Goal: Ask a question

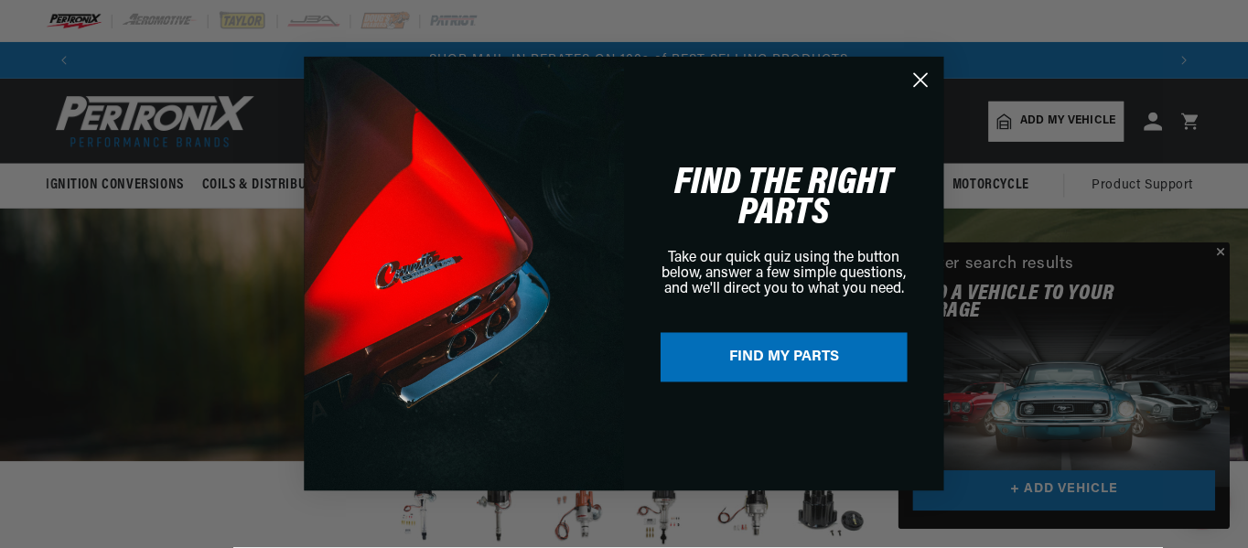
scroll to position [0, 1085]
click at [922, 82] on circle "Close dialog" at bounding box center [922, 80] width 30 height 30
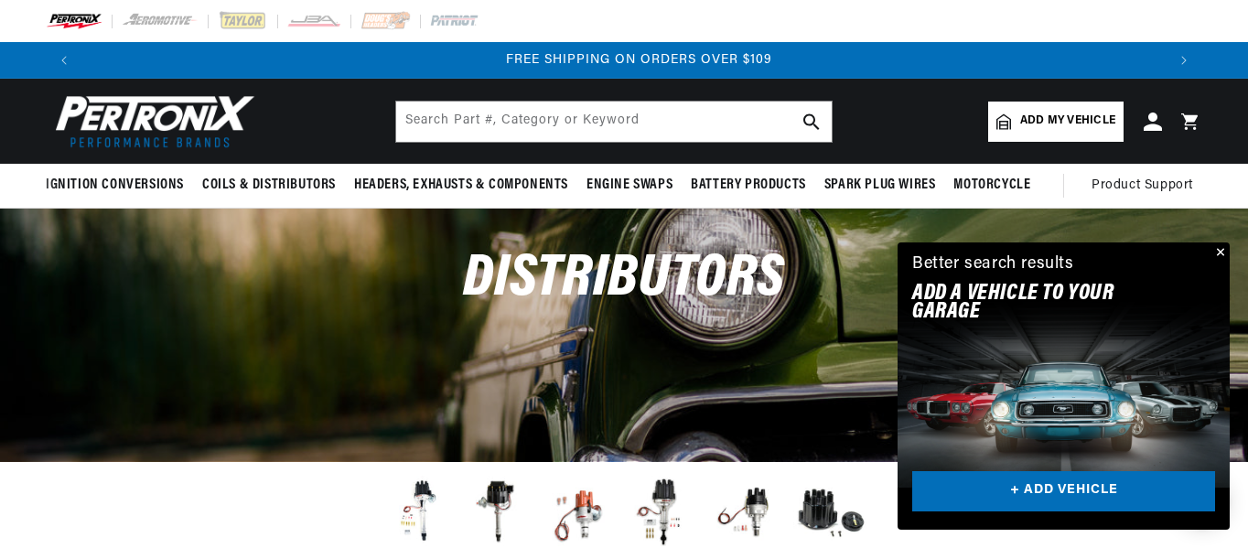
scroll to position [0, 2167]
click at [1223, 252] on button "Close" at bounding box center [1219, 254] width 22 height 22
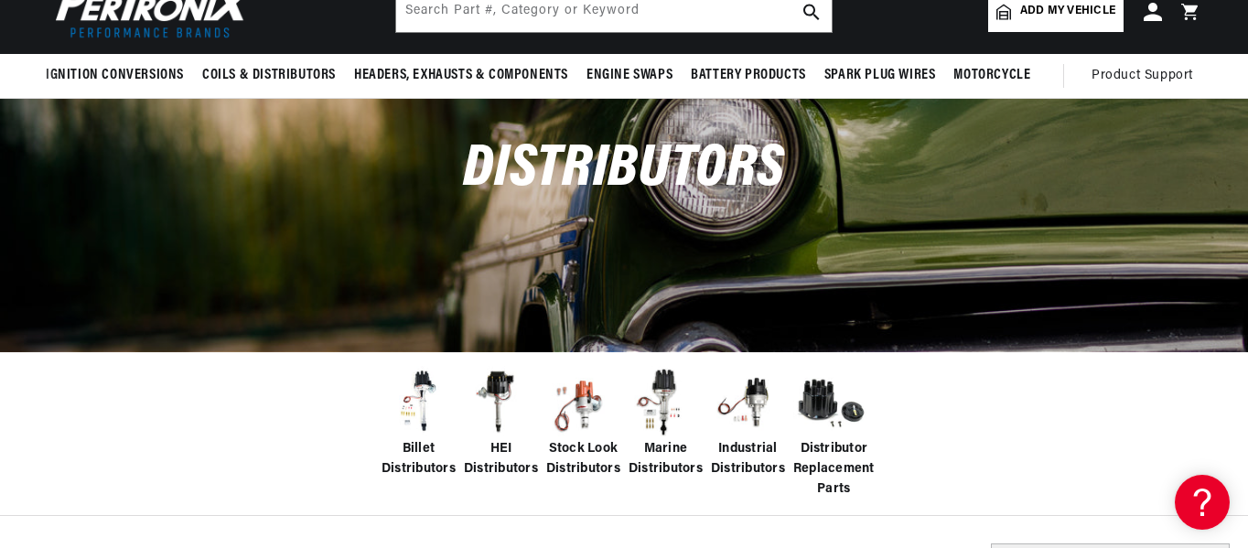
scroll to position [0, 0]
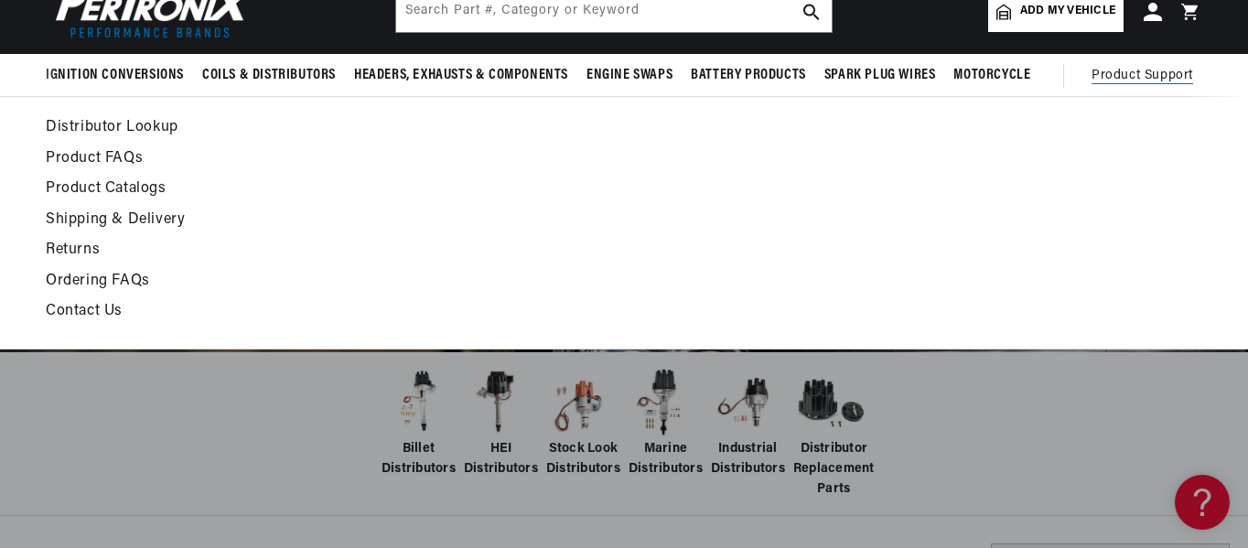
click at [1148, 78] on span "Product Support" at bounding box center [1143, 76] width 102 height 20
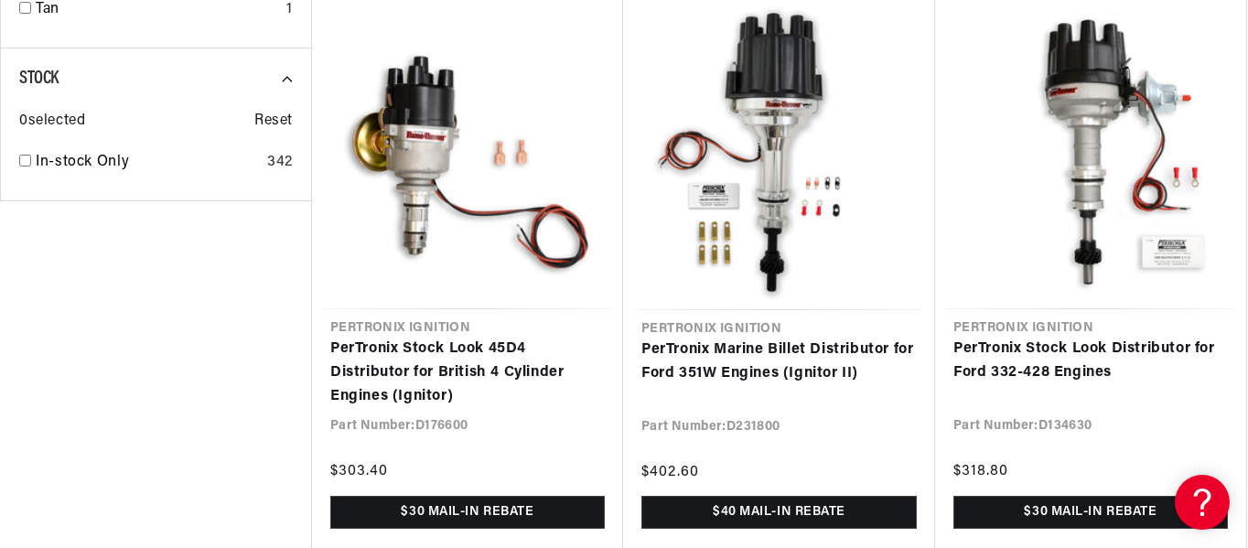
scroll to position [2490, 0]
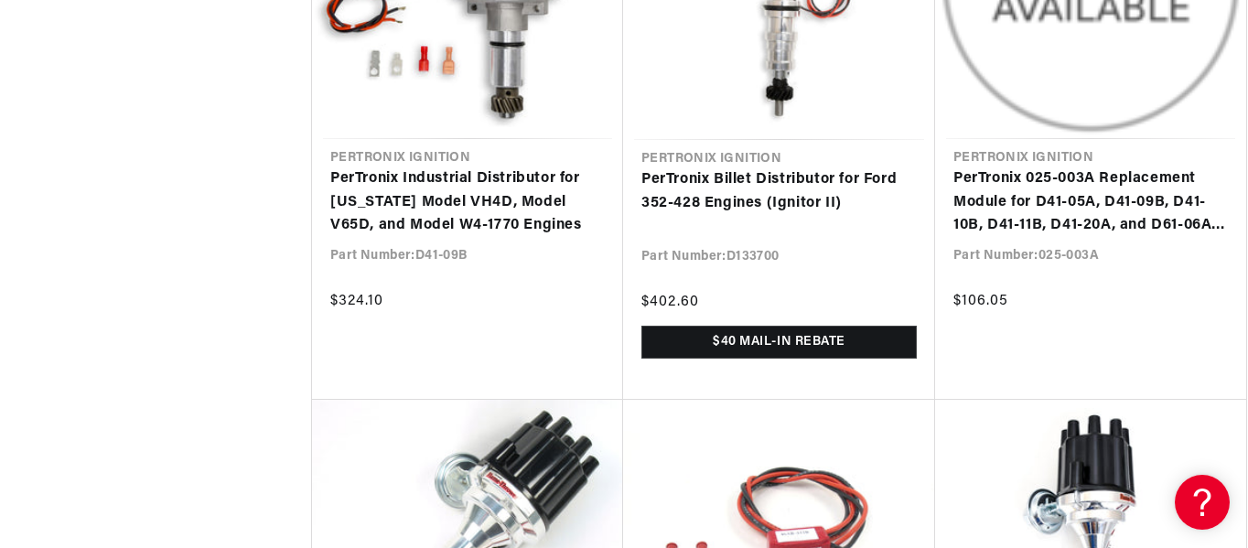
scroll to position [3807, 0]
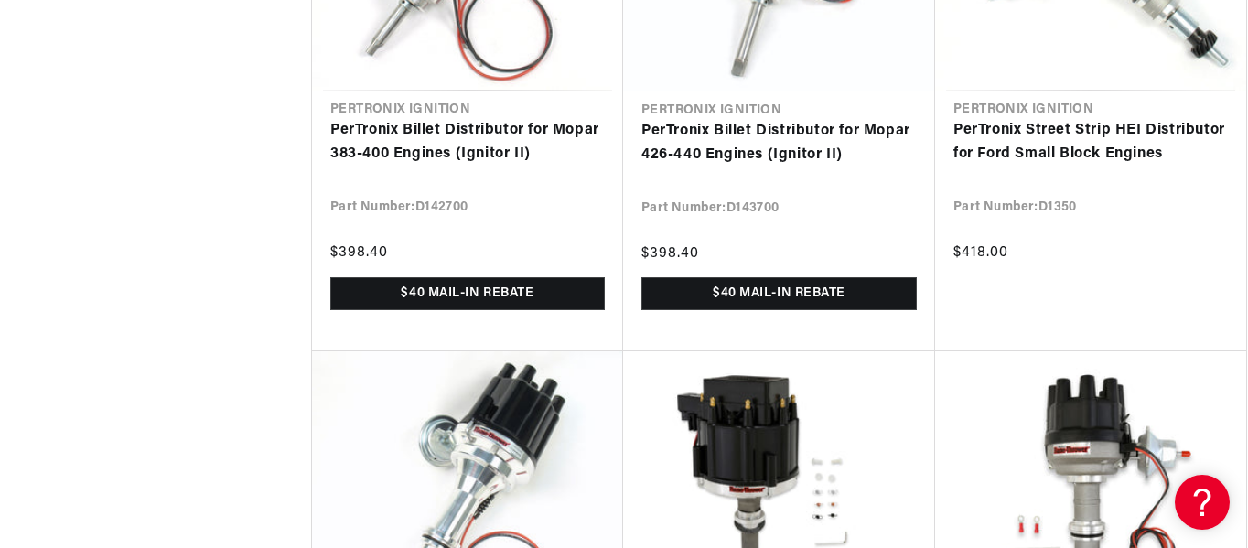
scroll to position [6810, 0]
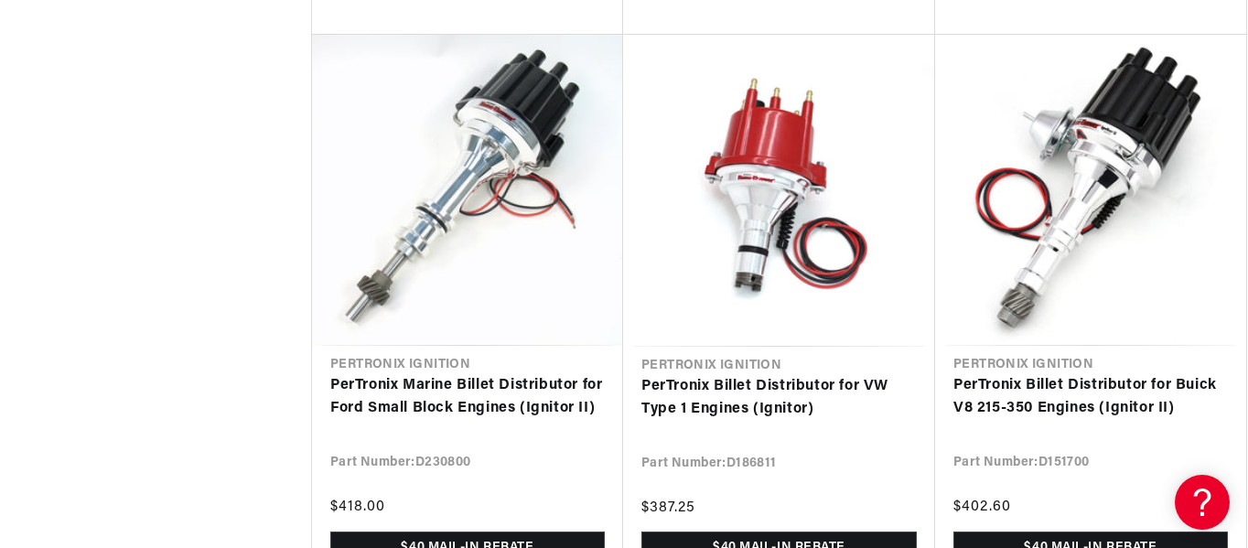
scroll to position [9557, 0]
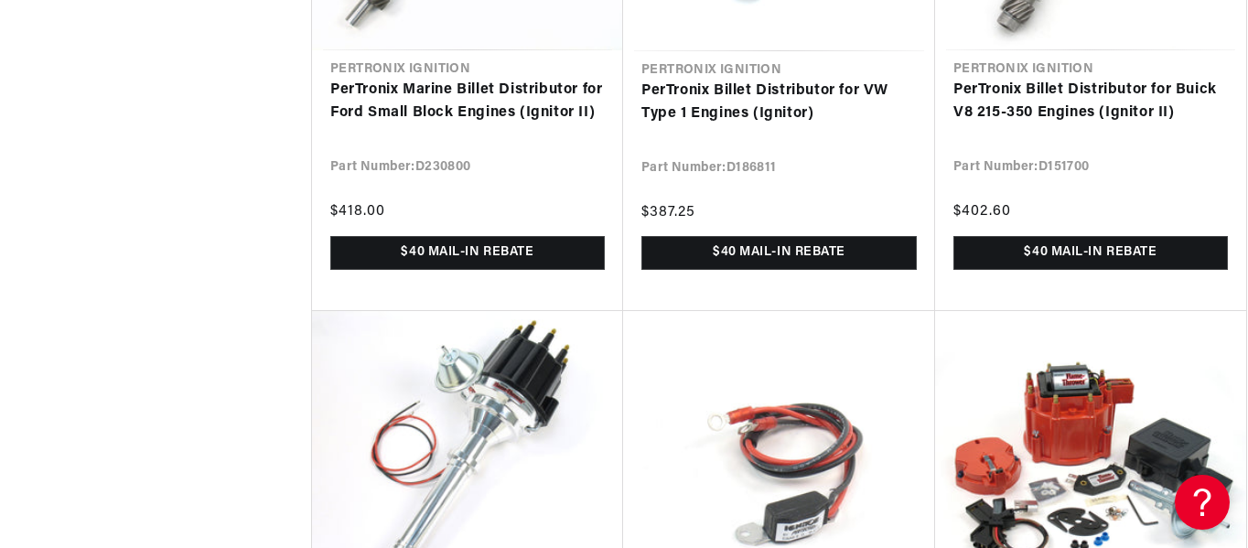
scroll to position [0, 1084]
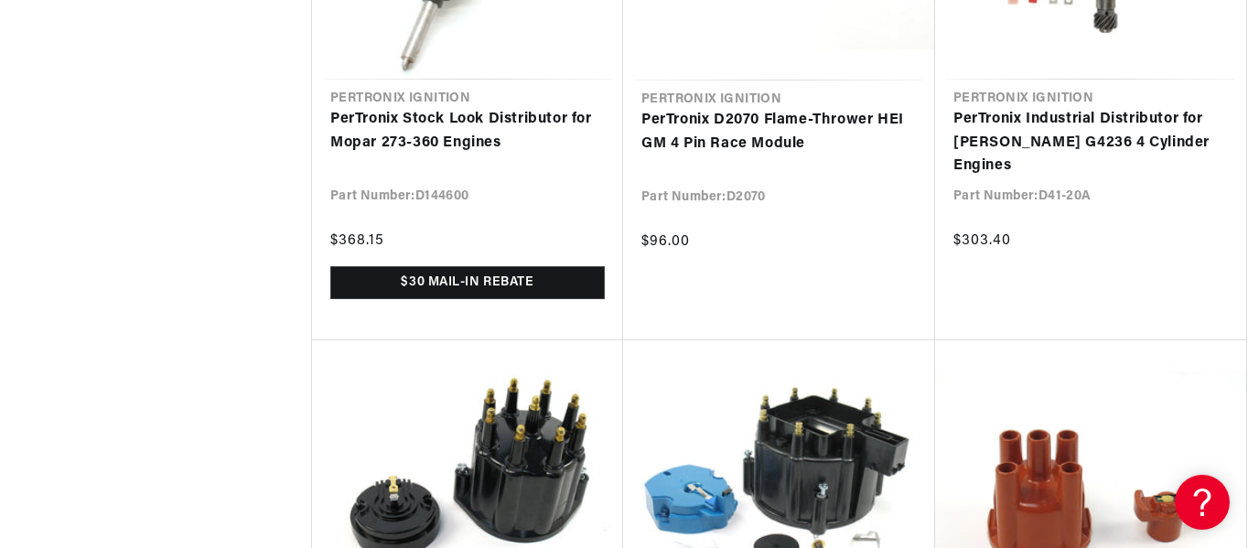
scroll to position [12448, 0]
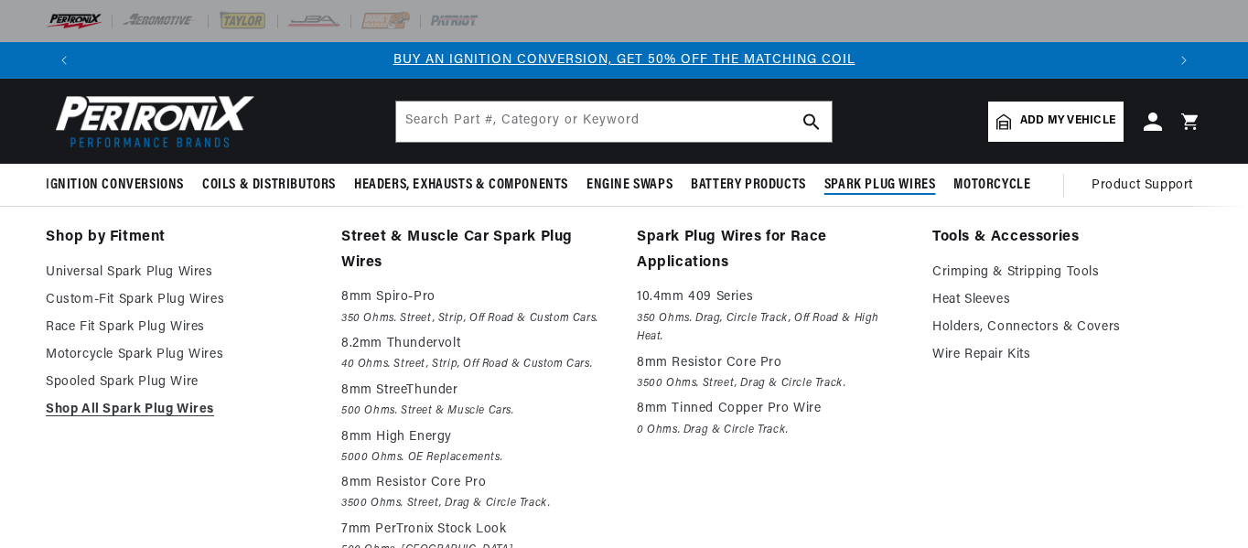
click at [19, 320] on div "Shop by Fitment Universal Spark Plug Wires Custom-Fit Spark Plug Wires Race Fit…" at bounding box center [624, 441] width 1248 height 433
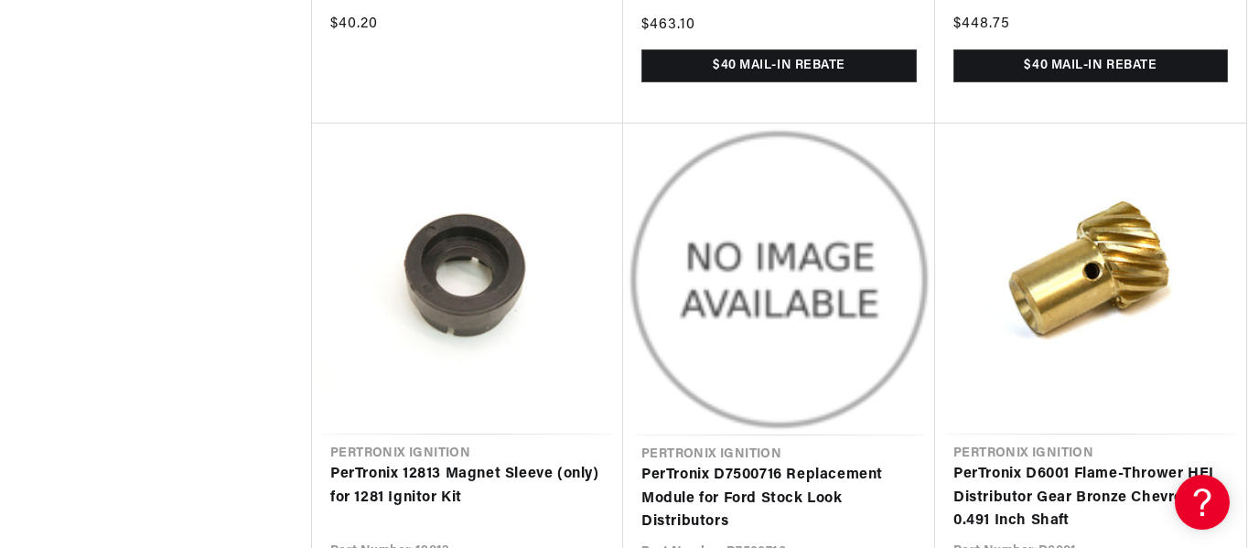
scroll to position [0, 2167]
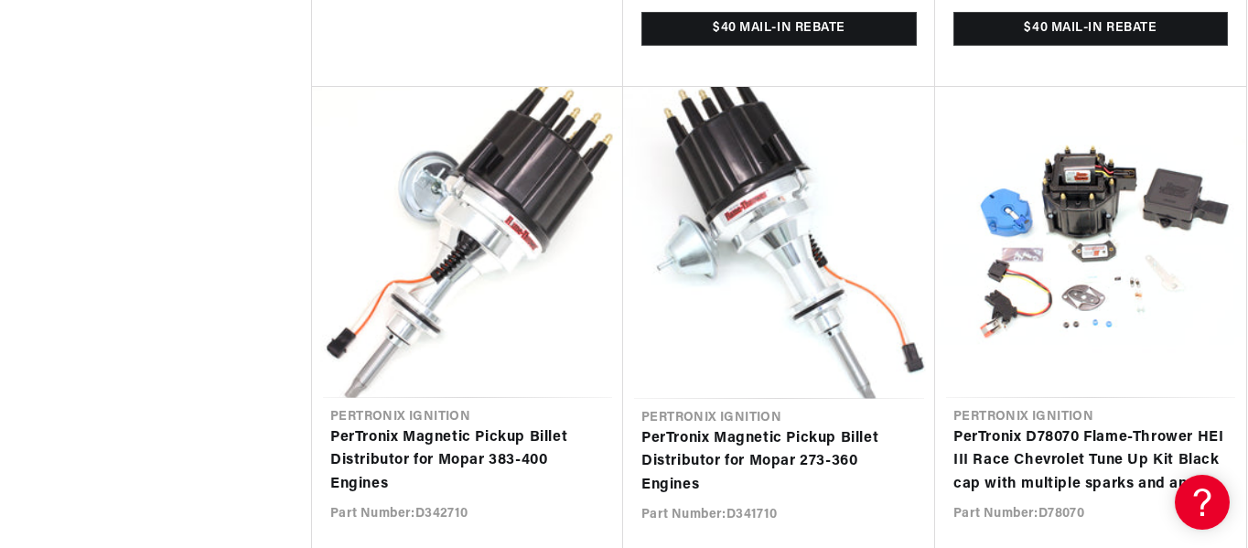
scroll to position [0, 1084]
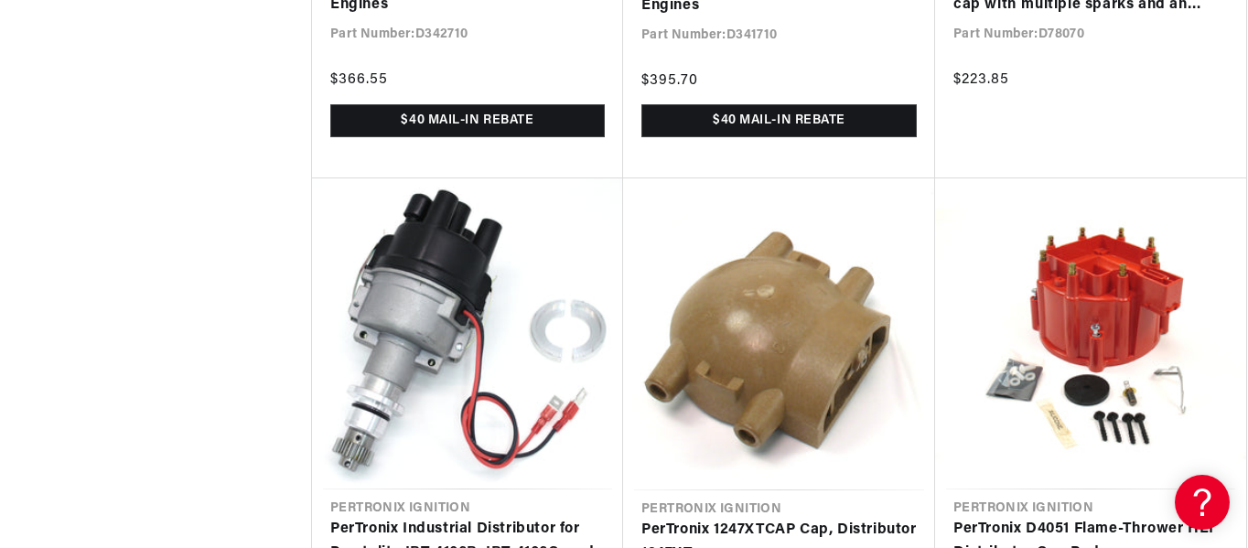
scroll to position [40776, 0]
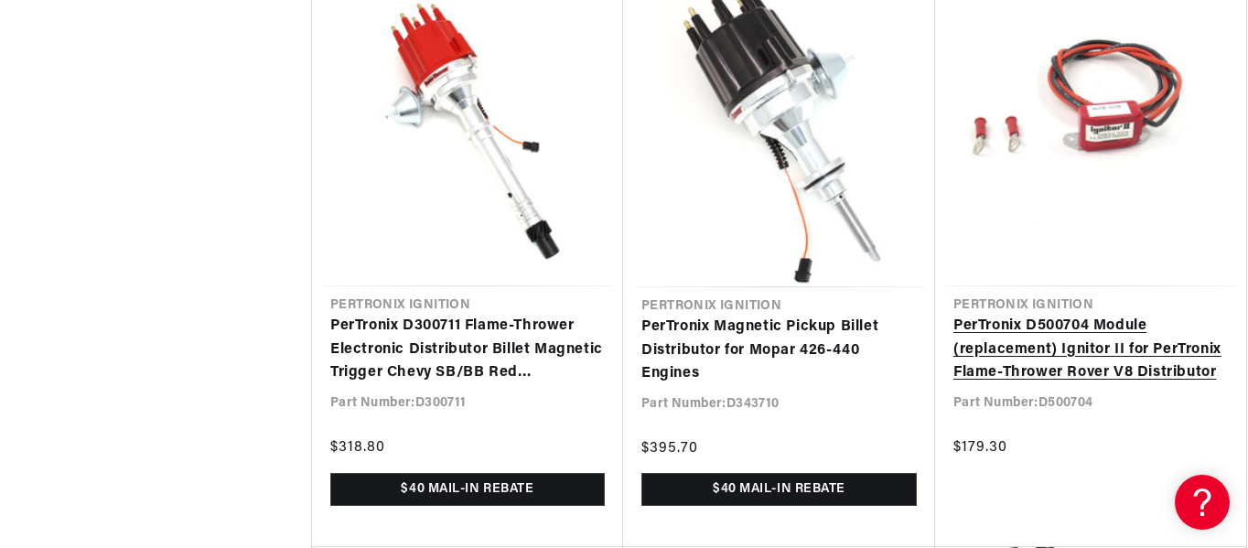
click at [1228, 385] on link "PerTronix D500704 Module (replacement) Ignitor II for PerTronix Flame-Thrower R…" at bounding box center [1091, 350] width 275 height 70
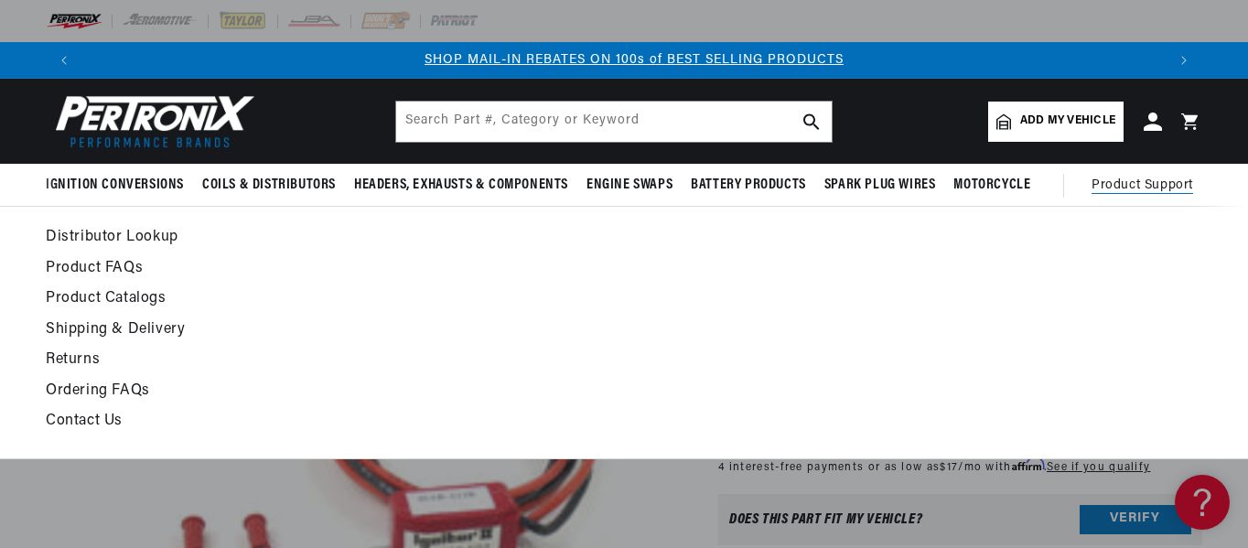
scroll to position [0, 1084]
click at [92, 263] on link "Product FAQs" at bounding box center [467, 269] width 842 height 26
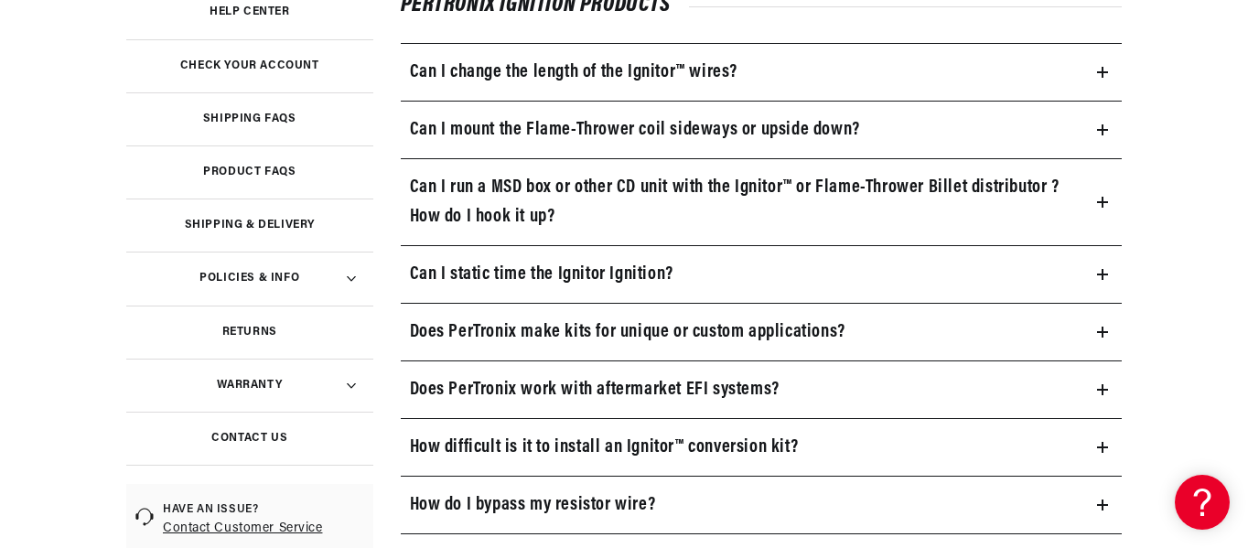
scroll to position [0, 2167]
click at [241, 436] on h3 "Contact Us" at bounding box center [249, 438] width 76 height 9
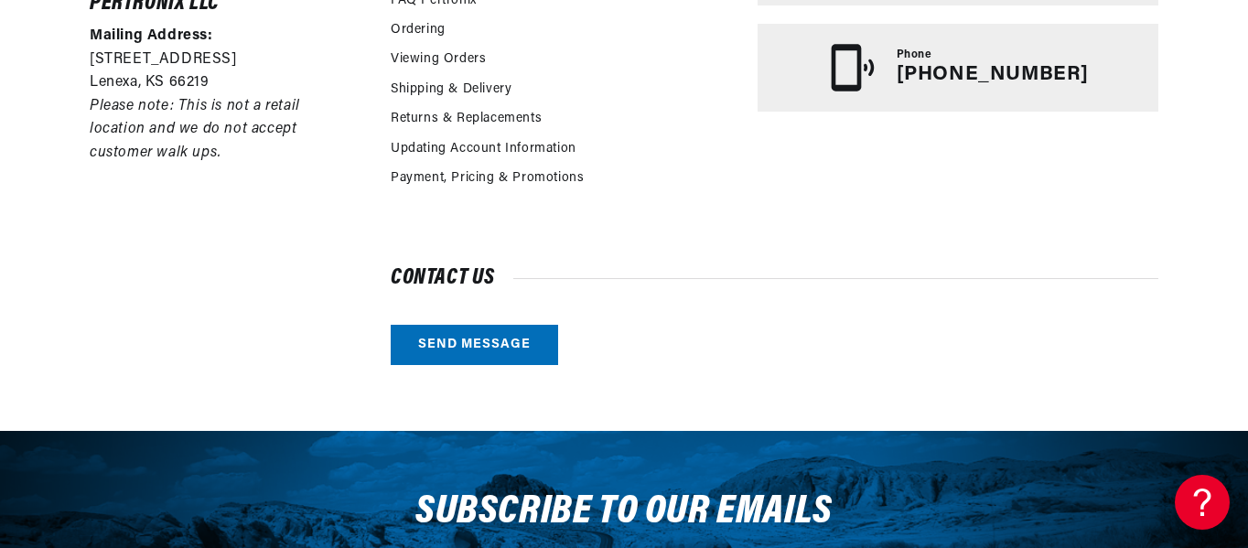
scroll to position [586, 0]
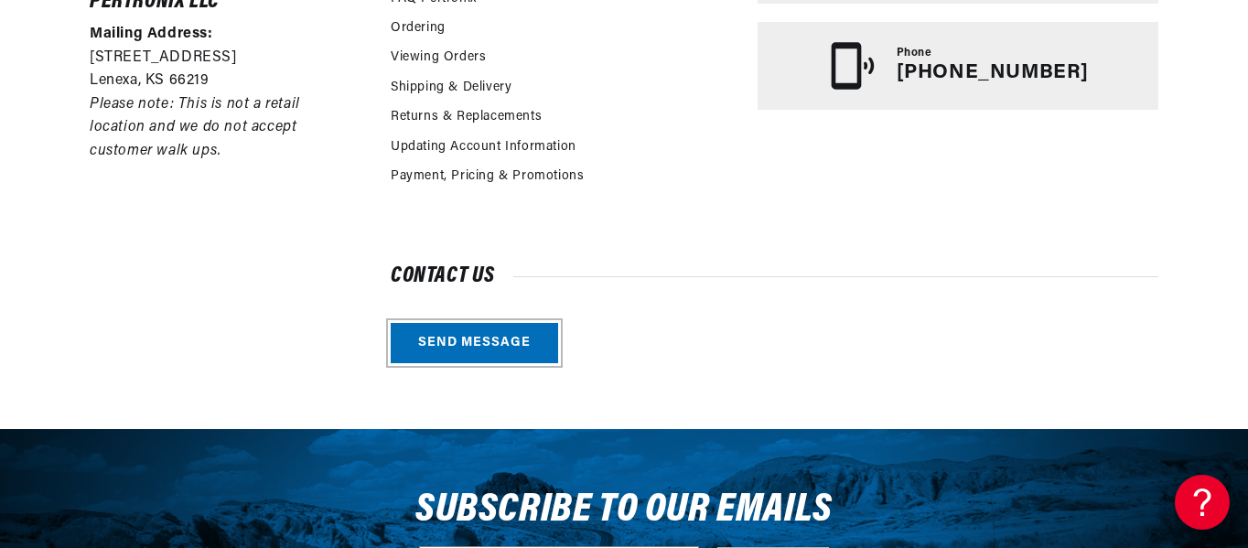
click at [475, 341] on link "Send message" at bounding box center [474, 343] width 167 height 41
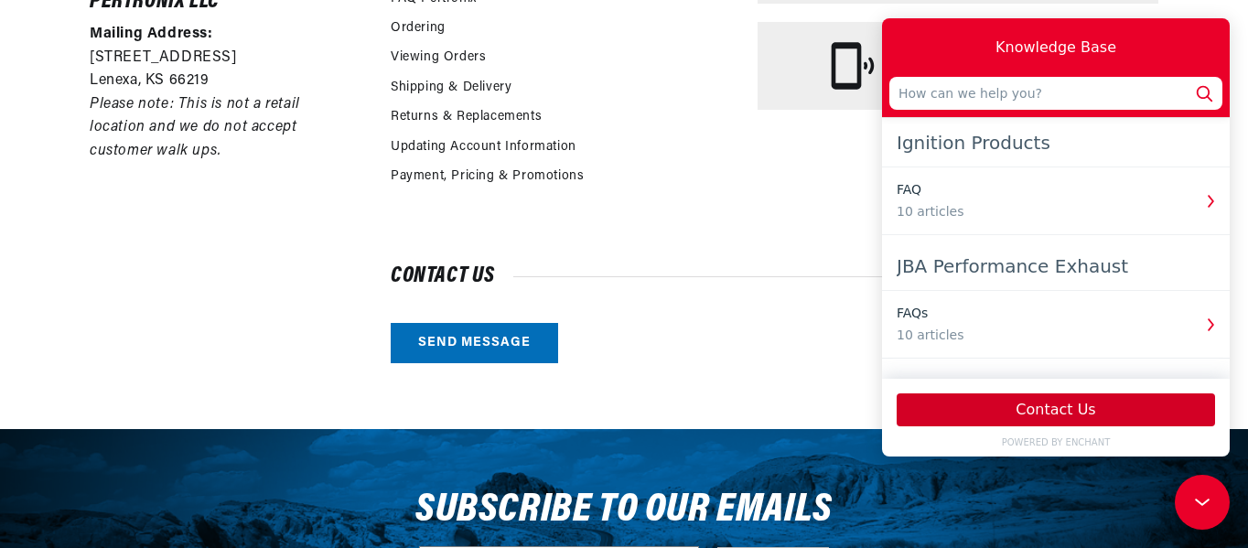
scroll to position [0, 0]
click at [1018, 410] on button "Contact Us" at bounding box center [1056, 410] width 319 height 33
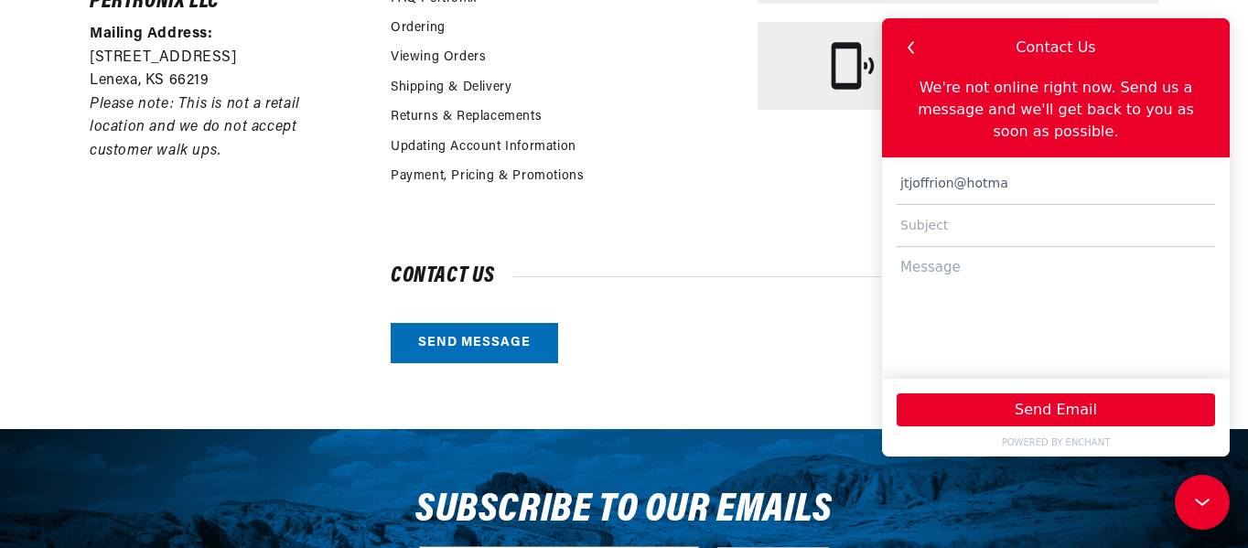
scroll to position [0, 2167]
type input "jtjoffrion@hotmail.com"
click at [960, 207] on input "text" at bounding box center [1056, 226] width 319 height 42
type input "1975 Triumph Spitfire 1500"
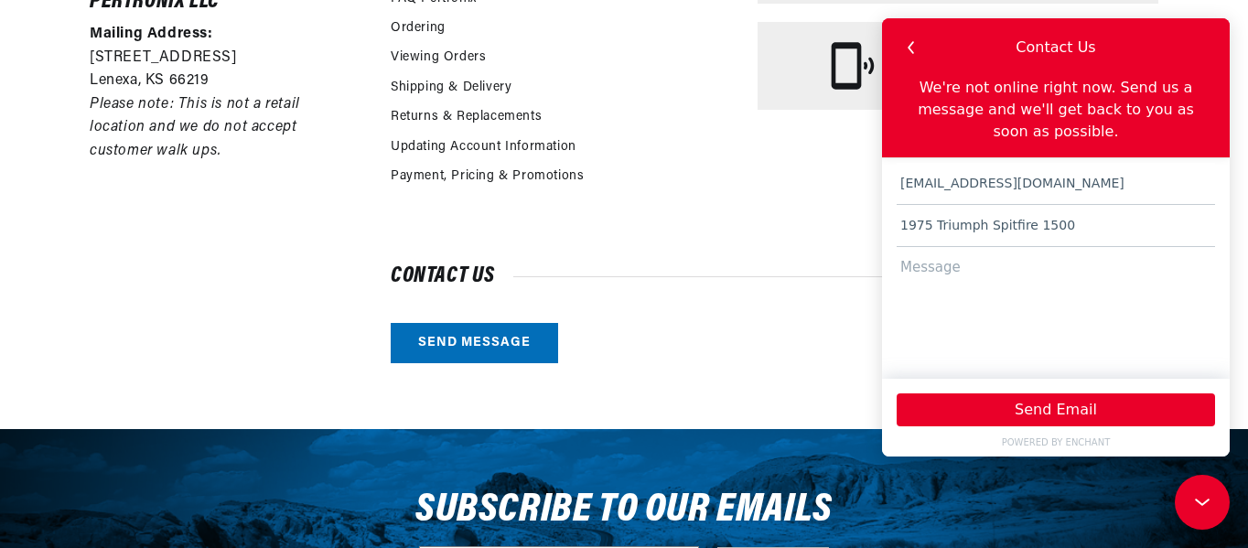
click at [914, 247] on textarea at bounding box center [1056, 304] width 319 height 114
type textarea "C"
click at [1142, 247] on textarea "My Petronix distributor did not have ant in structions" at bounding box center [1056, 304] width 319 height 114
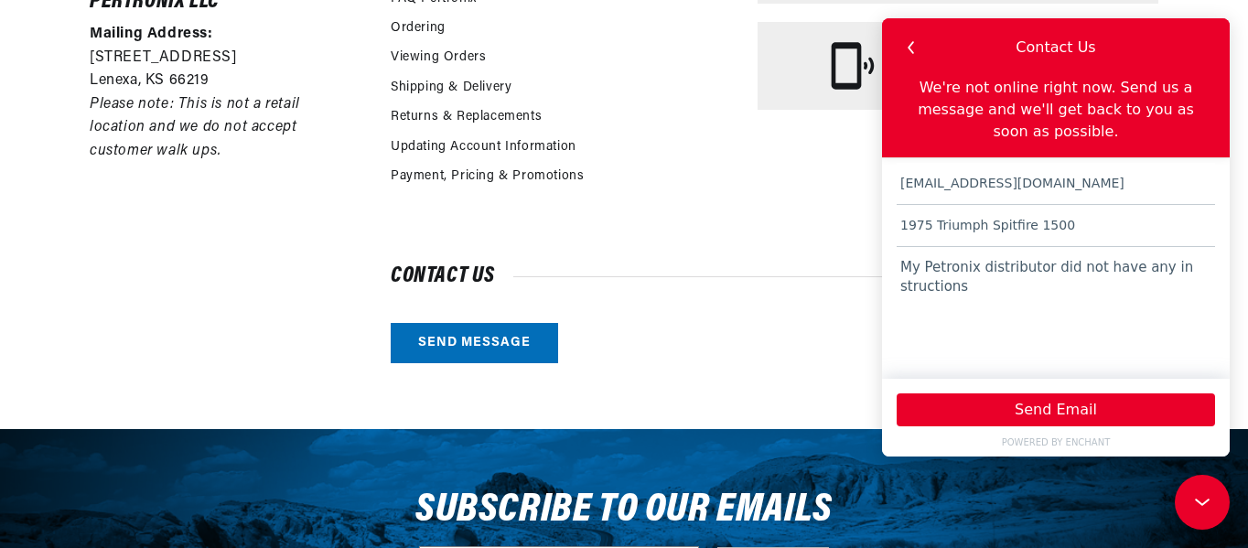
click at [902, 263] on textarea "My Petronix distributor did not have any in structions" at bounding box center [1056, 304] width 319 height 114
click at [978, 265] on textarea "My Petronix distributor did not have any instructions" at bounding box center [1056, 304] width 319 height 114
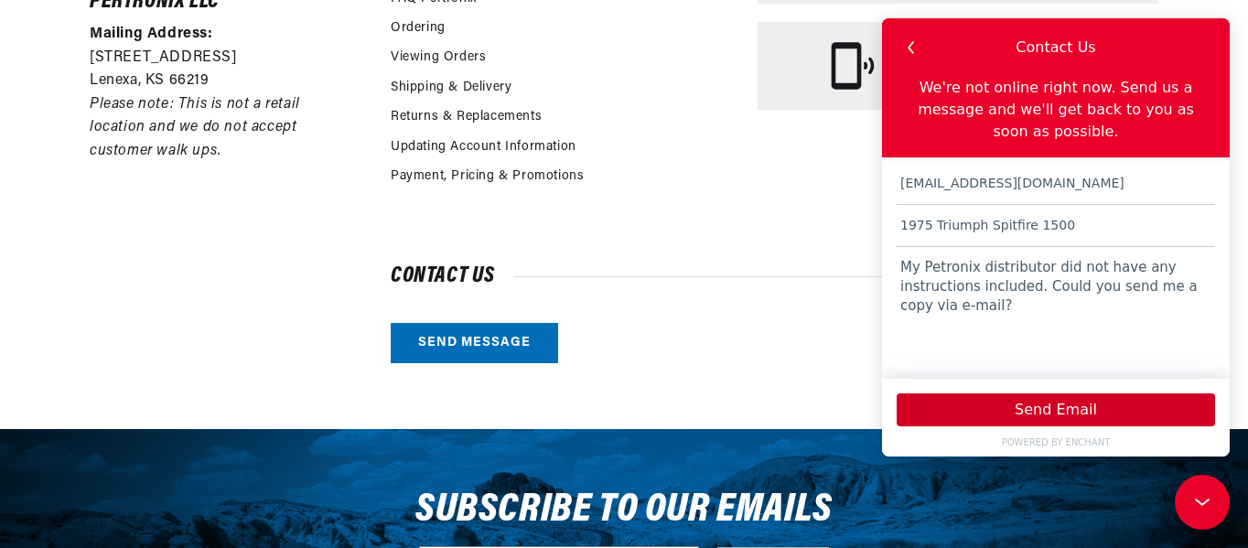
scroll to position [0, 0]
type textarea "My Petronix distributor did not have any instructions included. Could you send …"
click at [1064, 407] on button "Send Email" at bounding box center [1056, 410] width 319 height 33
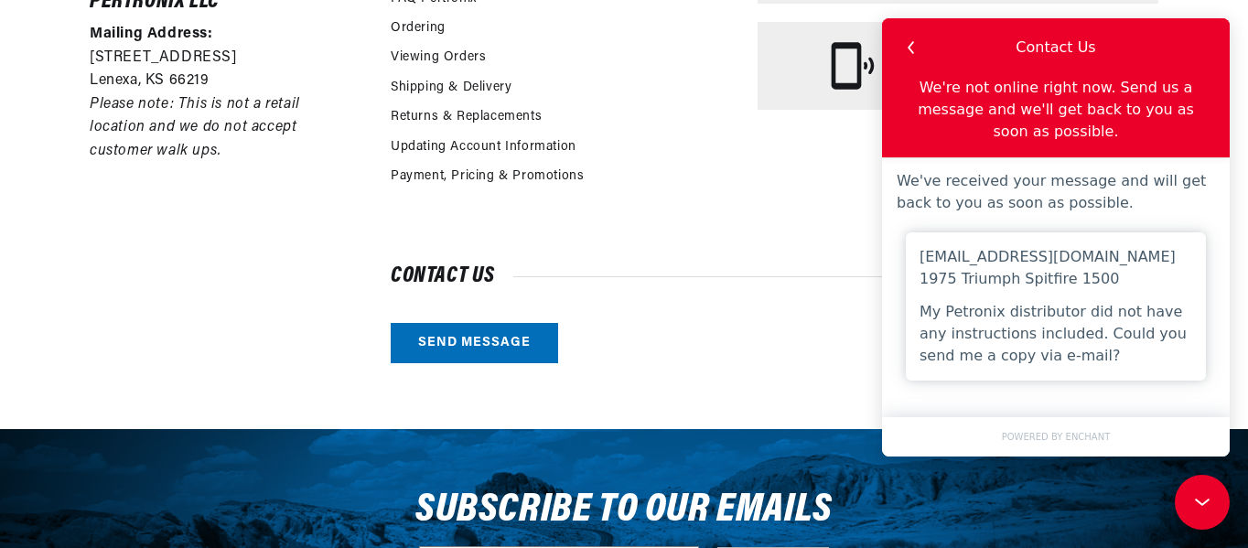
scroll to position [0, 1084]
click at [918, 47] on icon "button" at bounding box center [912, 48] width 24 height 24
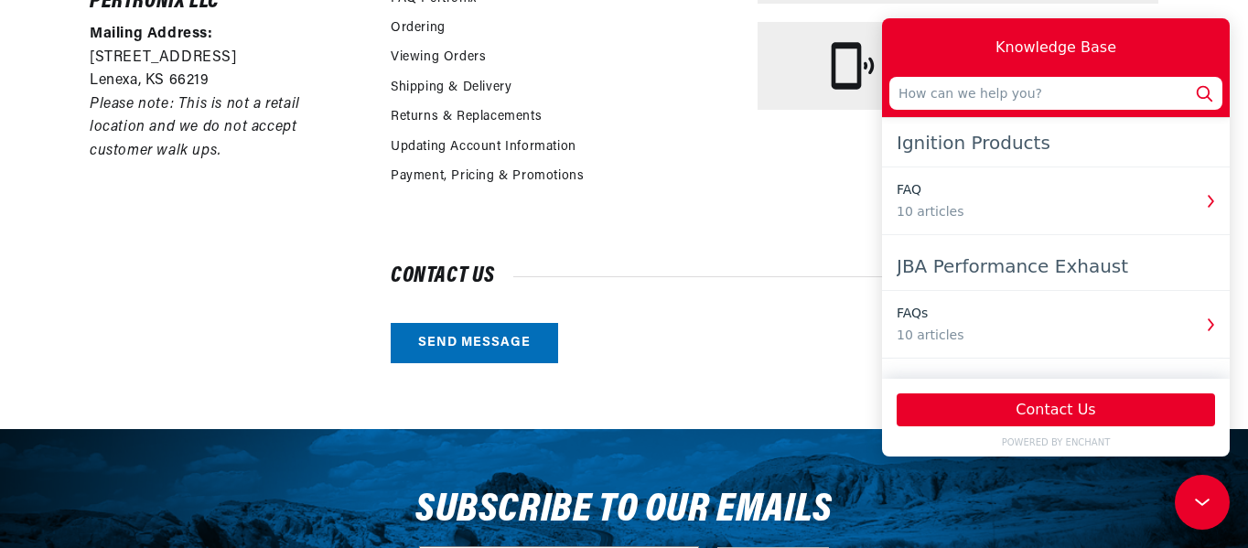
scroll to position [0, 2167]
click at [678, 226] on div "Customer Service & Technical Support Contact us Call Us (913-808-2376) FAQ Pert…" at bounding box center [775, 117] width 768 height 491
click at [693, 203] on div "Customer Service & Technical Support Contact us Call Us (913-808-2376) FAQ Pert…" at bounding box center [775, 117] width 768 height 491
click at [670, 63] on div "Viewing Orders" at bounding box center [565, 60] width 349 height 29
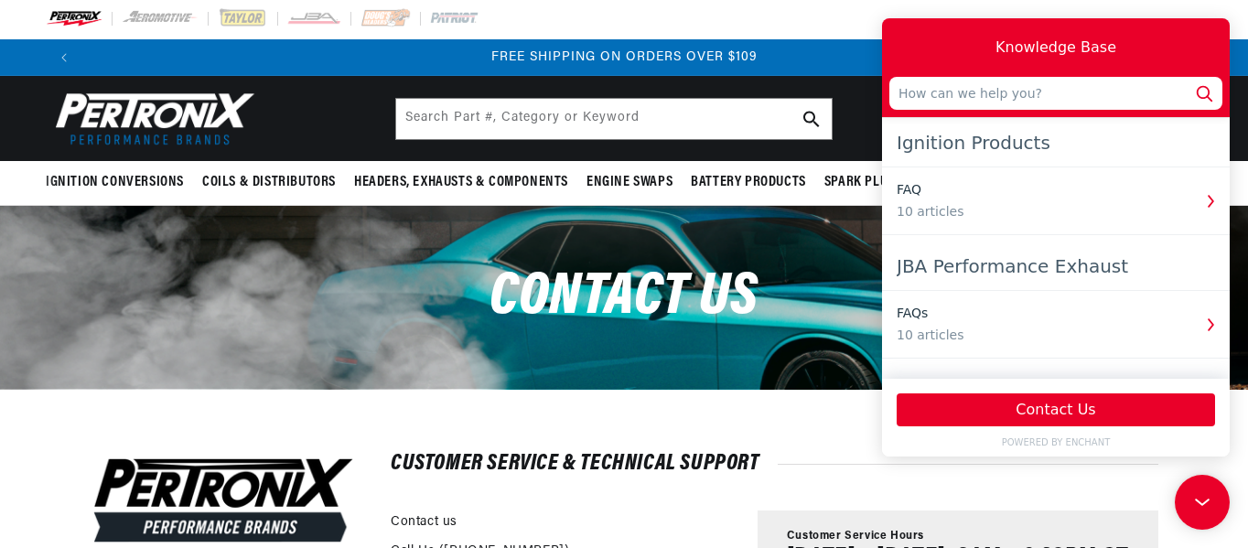
scroll to position [0, 0]
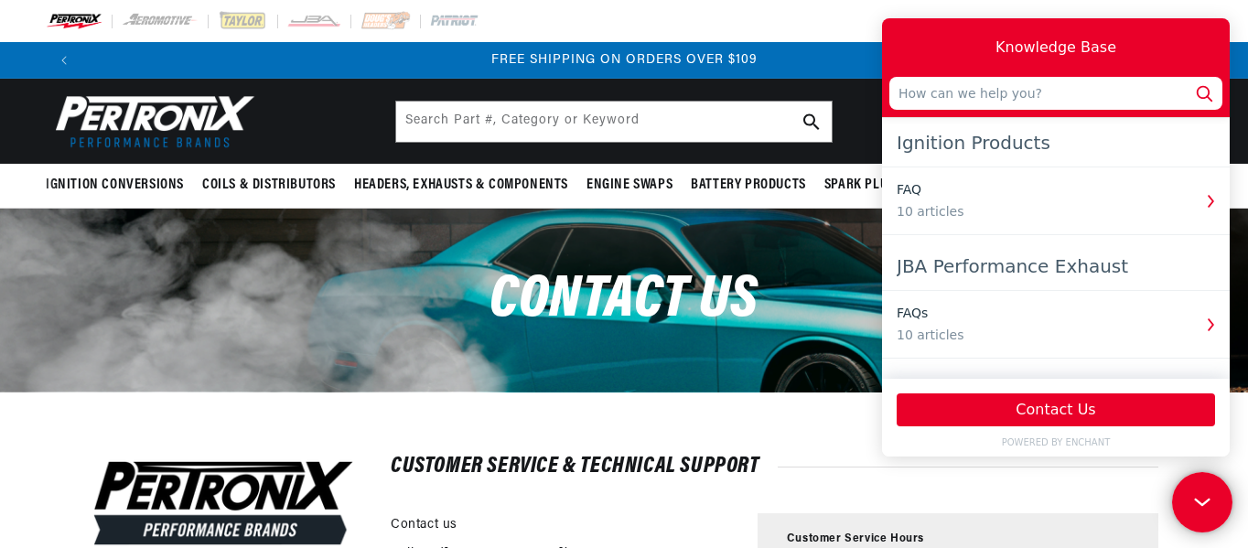
click at [1199, 501] on icon at bounding box center [1199, 499] width 27 height 137
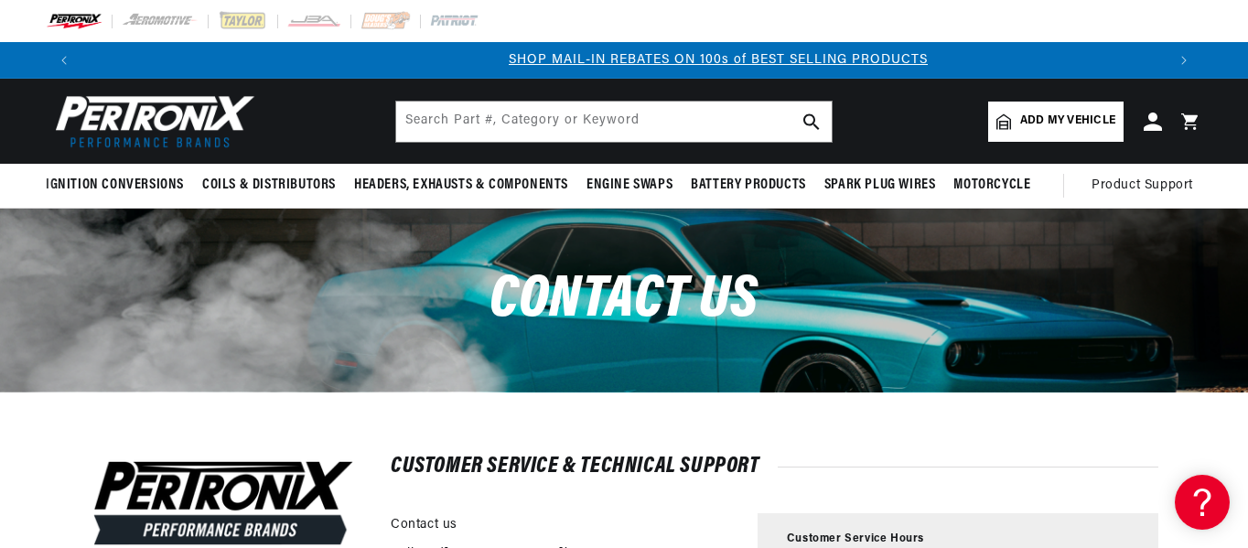
scroll to position [0, 1084]
